Goal: Task Accomplishment & Management: Manage account settings

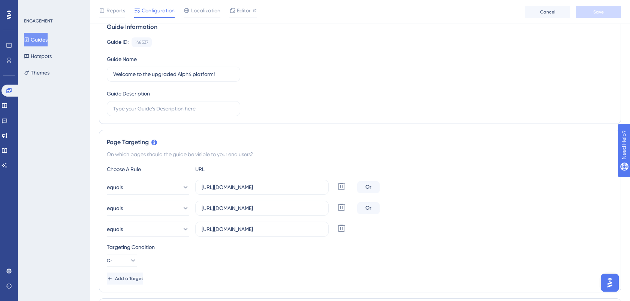
scroll to position [64, 0]
click at [489, 198] on div "equals [URL][DOMAIN_NAME] Delete Or equals [URL][DOMAIN_NAME] Delete Or equals …" at bounding box center [360, 208] width 506 height 57
click at [275, 186] on input "[URL][DOMAIN_NAME]" at bounding box center [262, 187] width 121 height 8
click at [42, 243] on div "ENGAGEMENT Guides Hotspots Themes" at bounding box center [54, 150] width 72 height 301
click at [272, 187] on input "[URL][DOMAIN_NAME]" at bounding box center [262, 187] width 121 height 8
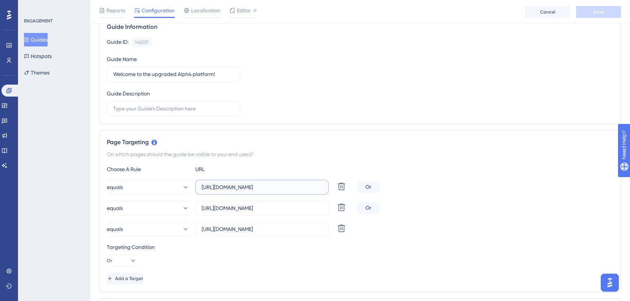
paste input "ultimate"
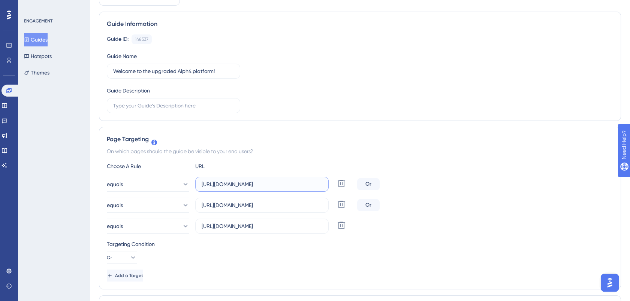
scroll to position [0, 0]
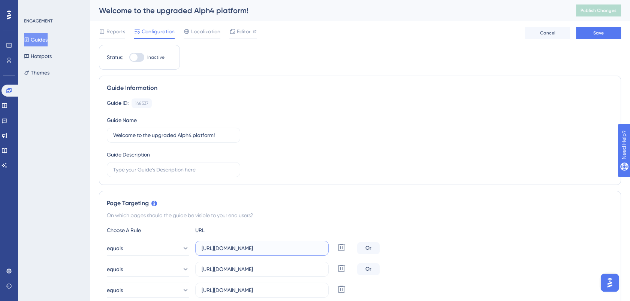
type input "[URL][DOMAIN_NAME]"
click at [139, 61] on div at bounding box center [136, 57] width 15 height 9
click at [129, 58] on input "Inactive" at bounding box center [129, 57] width 0 height 0
checkbox input "true"
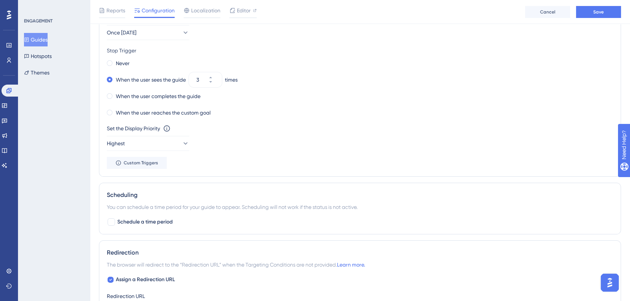
scroll to position [473, 0]
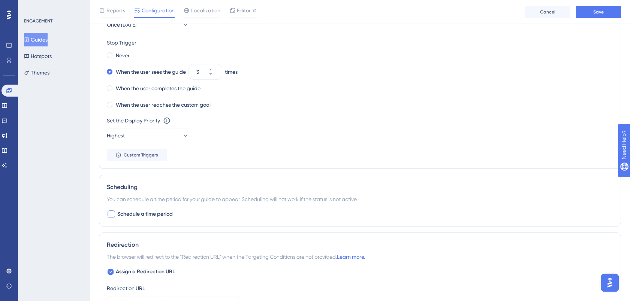
click at [109, 213] on div at bounding box center [111, 214] width 7 height 7
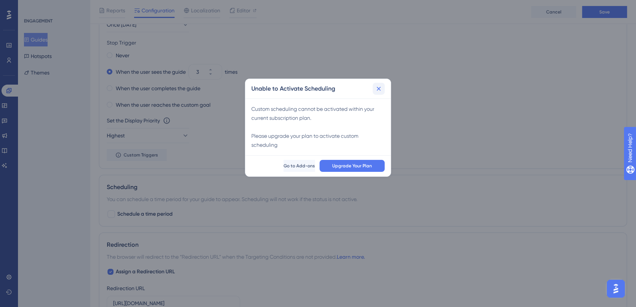
click at [380, 84] on button at bounding box center [379, 89] width 12 height 12
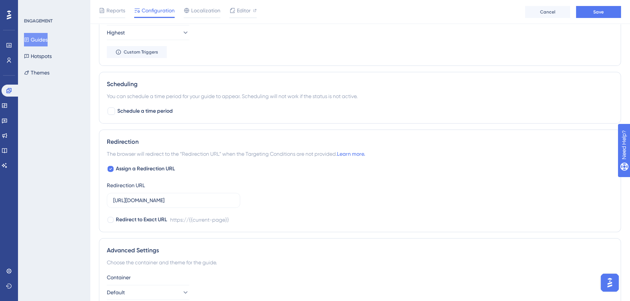
scroll to position [576, 0]
click at [185, 196] on input "[URL][DOMAIN_NAME]" at bounding box center [173, 200] width 121 height 8
paste input "ultimate"
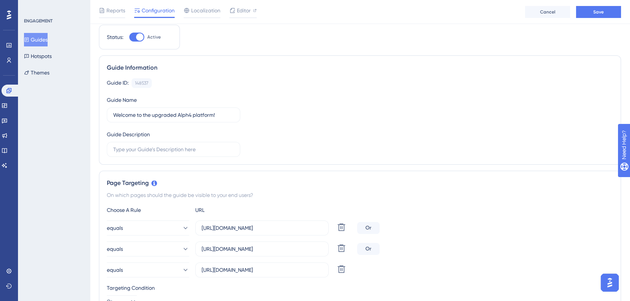
scroll to position [0, 0]
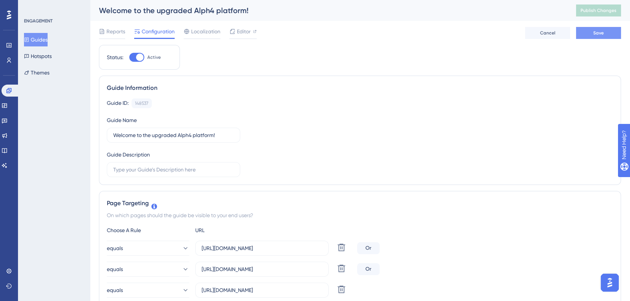
type input "[URL][DOMAIN_NAME]"
click at [600, 33] on span "Save" at bounding box center [598, 33] width 10 height 6
click at [602, 14] on button "Publish Changes" at bounding box center [598, 10] width 45 height 12
